Goal: Task Accomplishment & Management: Use online tool/utility

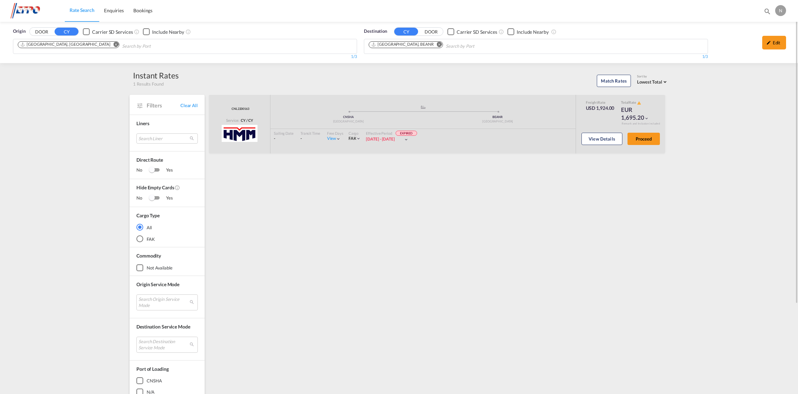
click at [114, 44] on md-icon "Remove" at bounding box center [116, 44] width 5 height 5
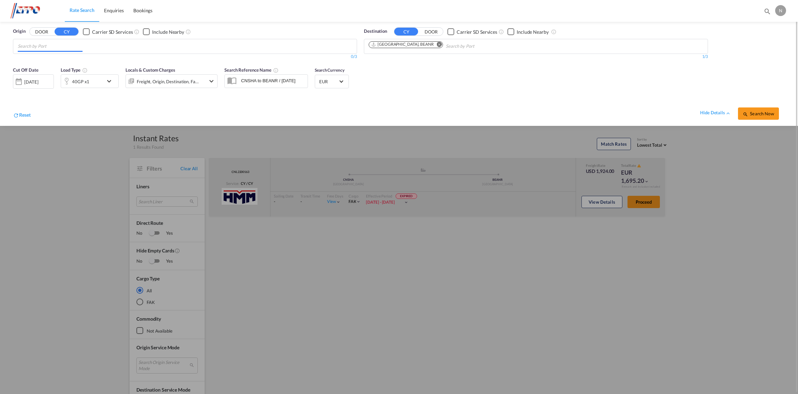
click at [65, 45] on input "Chips input." at bounding box center [50, 46] width 65 height 11
type input "[PERSON_NAME]"
click at [89, 97] on div "[PERSON_NAME] [GEOGRAPHIC_DATA] BRSSZ" at bounding box center [71, 101] width 130 height 20
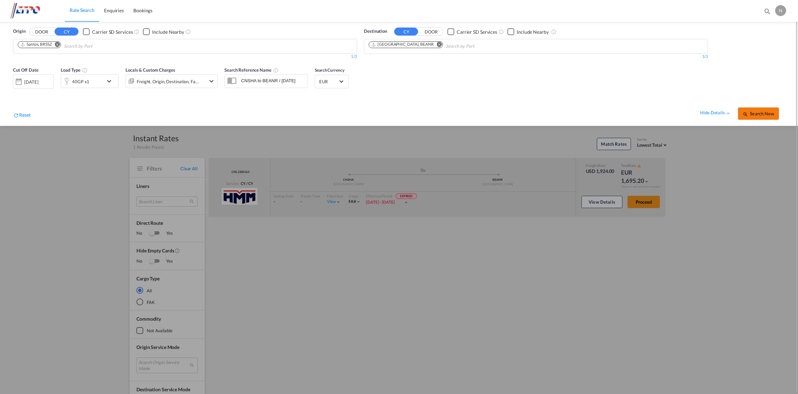
click at [763, 119] on button "Search Now" at bounding box center [758, 113] width 41 height 12
click at [23, 77] on div "[DATE]" at bounding box center [33, 81] width 41 height 14
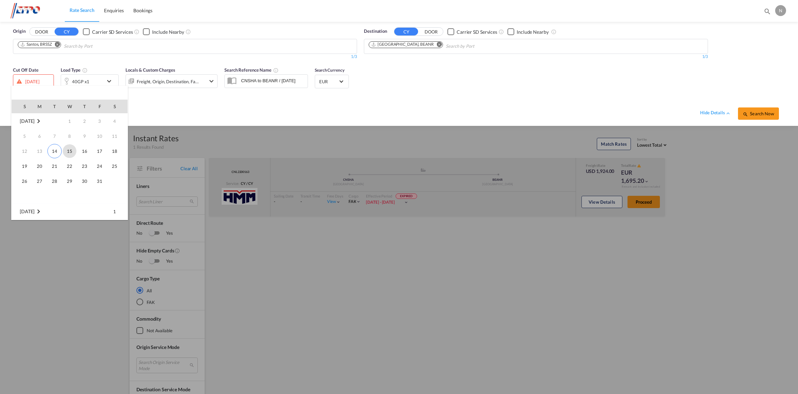
click at [72, 149] on span "15" at bounding box center [70, 151] width 14 height 14
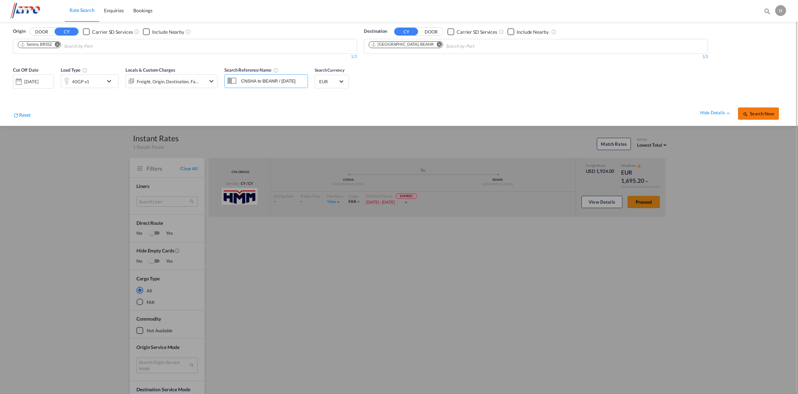
click at [766, 109] on button "Search Now" at bounding box center [758, 113] width 41 height 12
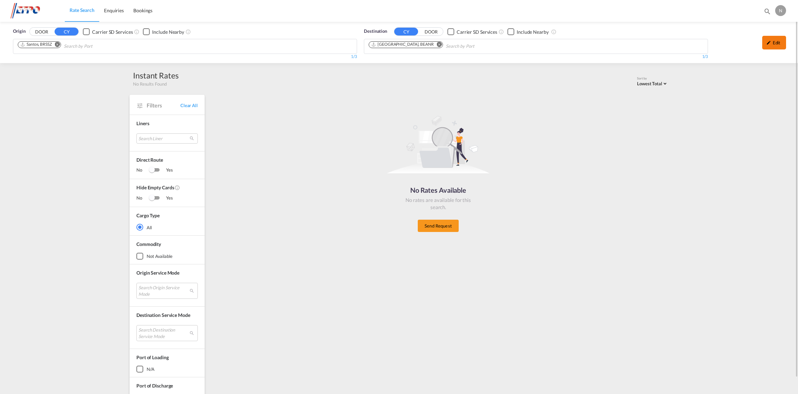
click at [775, 45] on div "Edit" at bounding box center [774, 43] width 24 height 14
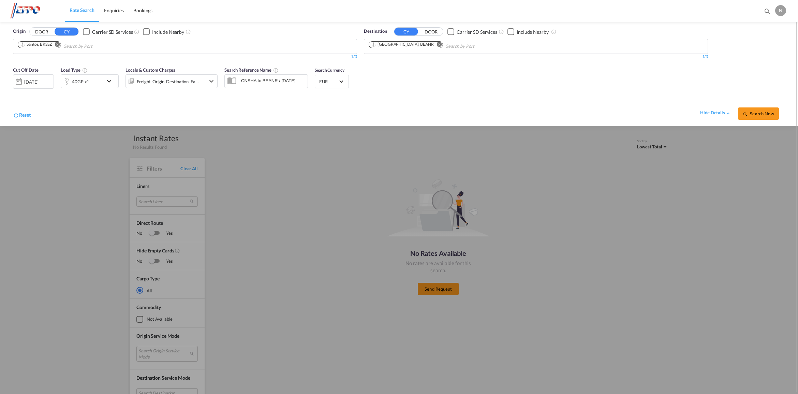
click at [38, 80] on div "[DATE]" at bounding box center [31, 82] width 14 height 6
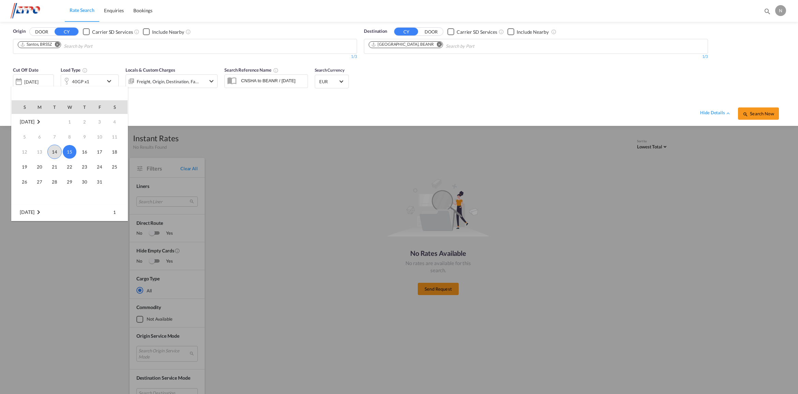
click at [55, 150] on span "14" at bounding box center [54, 152] width 14 height 14
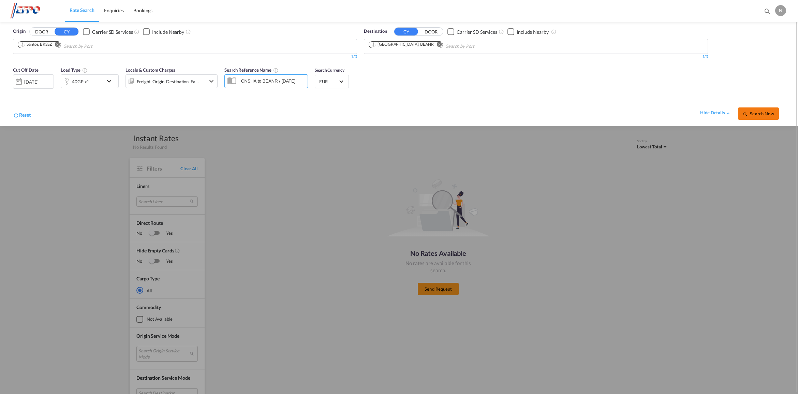
click at [755, 112] on span "Search Now" at bounding box center [758, 113] width 31 height 5
